Goal: Check status

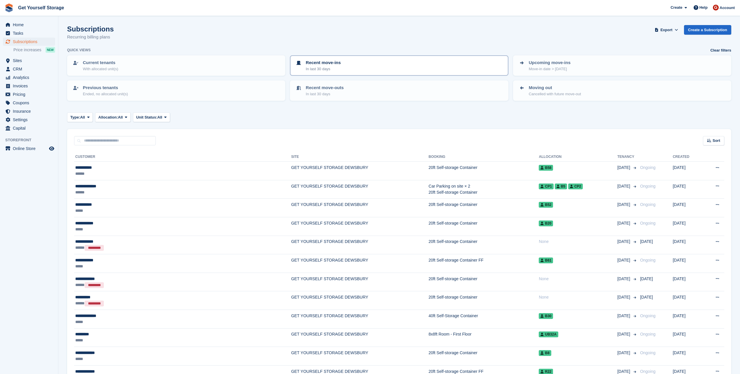
click at [356, 67] on div "Recent move-ins In last 30 days" at bounding box center [399, 65] width 208 height 12
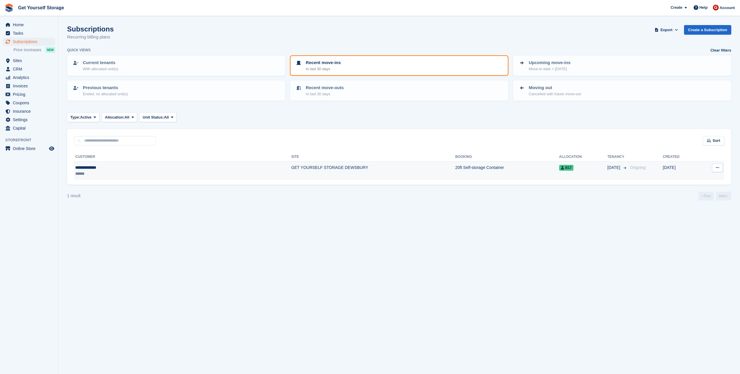
click at [93, 167] on div "**********" at bounding box center [125, 168] width 101 height 6
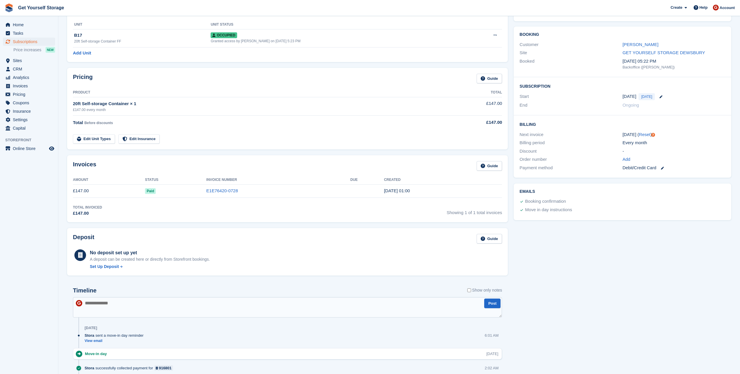
scroll to position [10, 0]
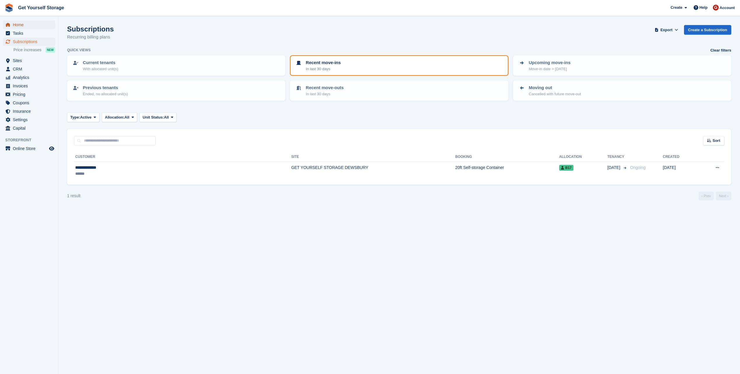
click at [16, 24] on span "Home" at bounding box center [30, 25] width 35 height 8
